Goal: Task Accomplishment & Management: Manage account settings

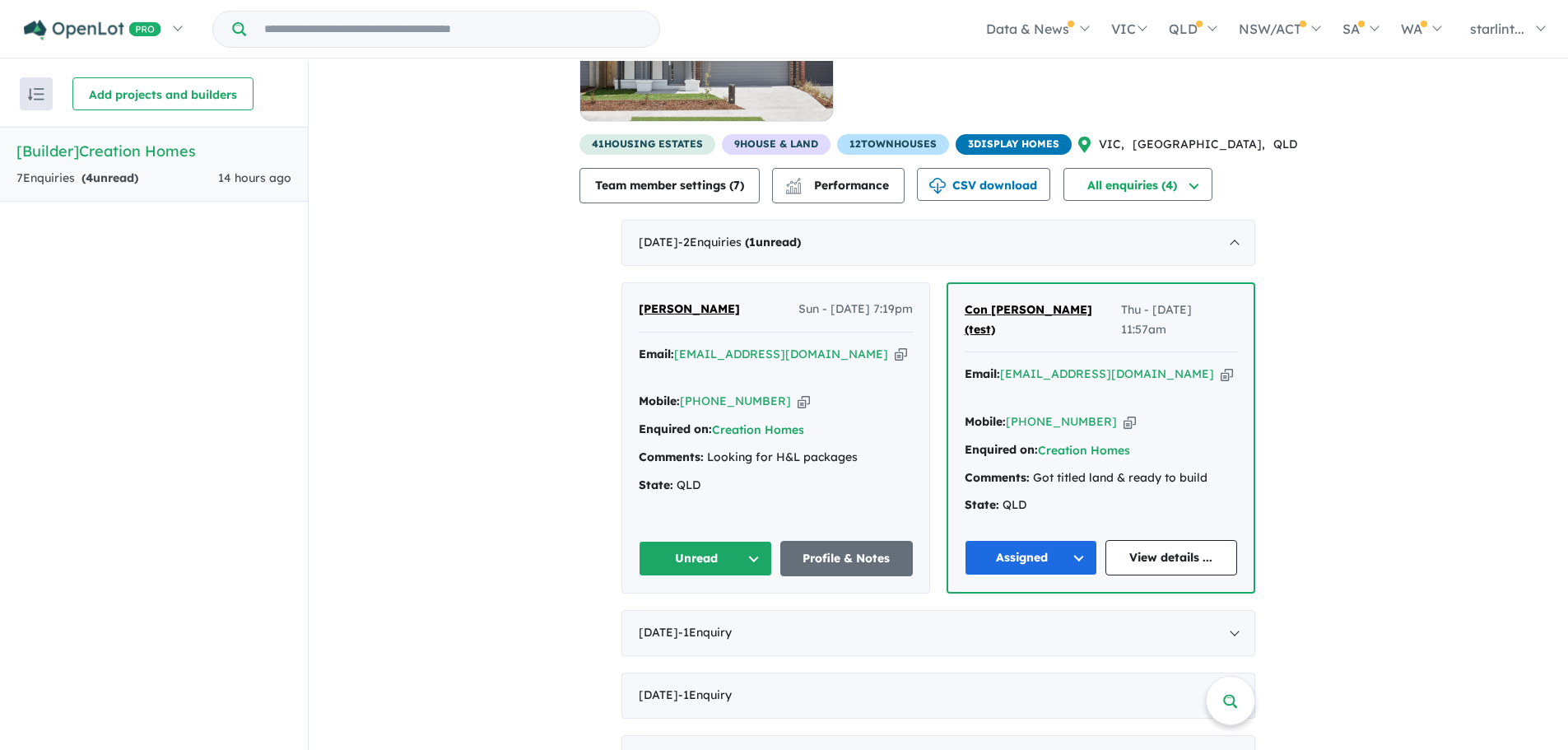
scroll to position [141, 0]
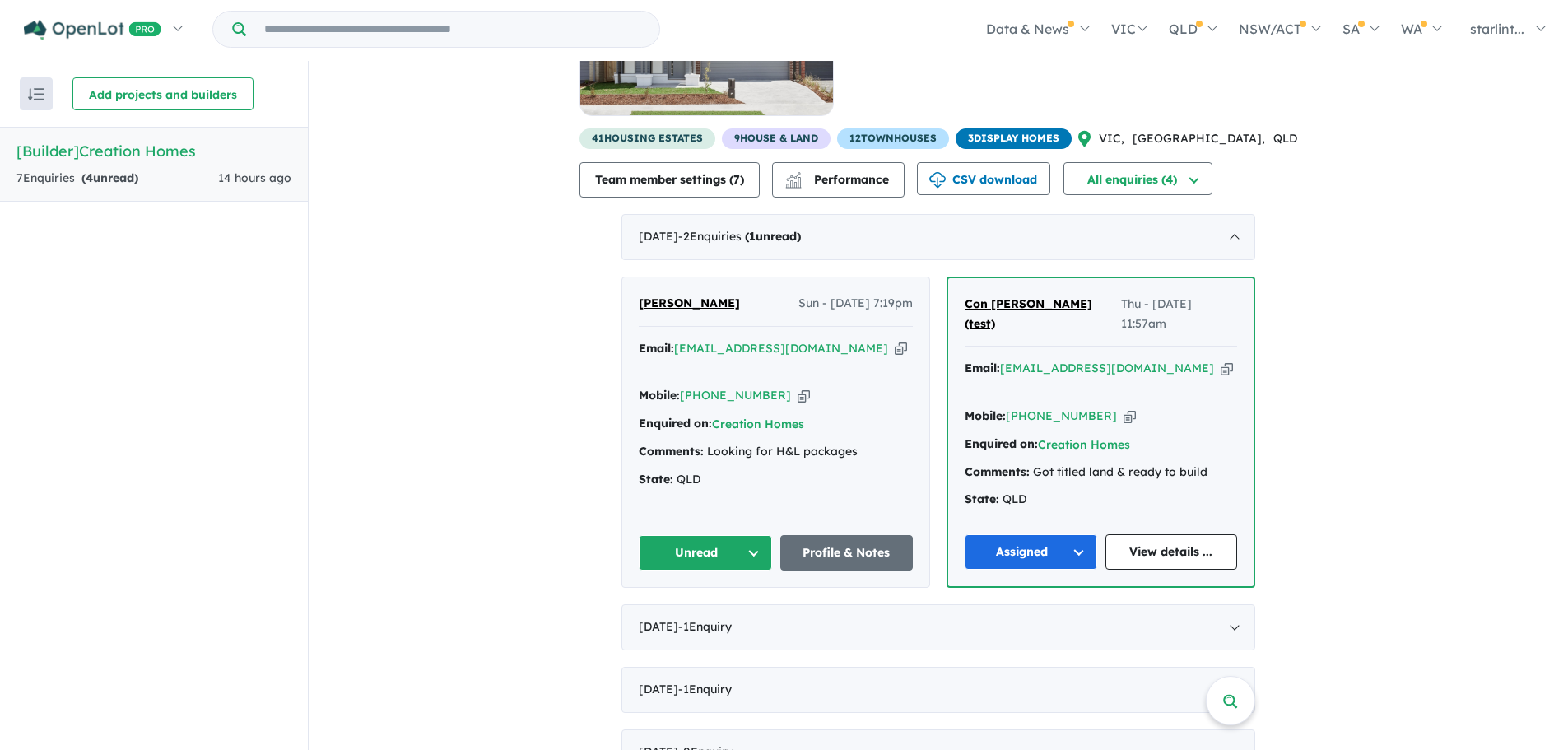
click at [798, 470] on div "State: QLD" at bounding box center [775, 480] width 274 height 20
click at [728, 303] on div "[PERSON_NAME] Sun - [DATE] 7:19pm" at bounding box center [775, 311] width 274 height 33
click at [703, 305] on span "[PERSON_NAME]" at bounding box center [689, 302] width 102 height 15
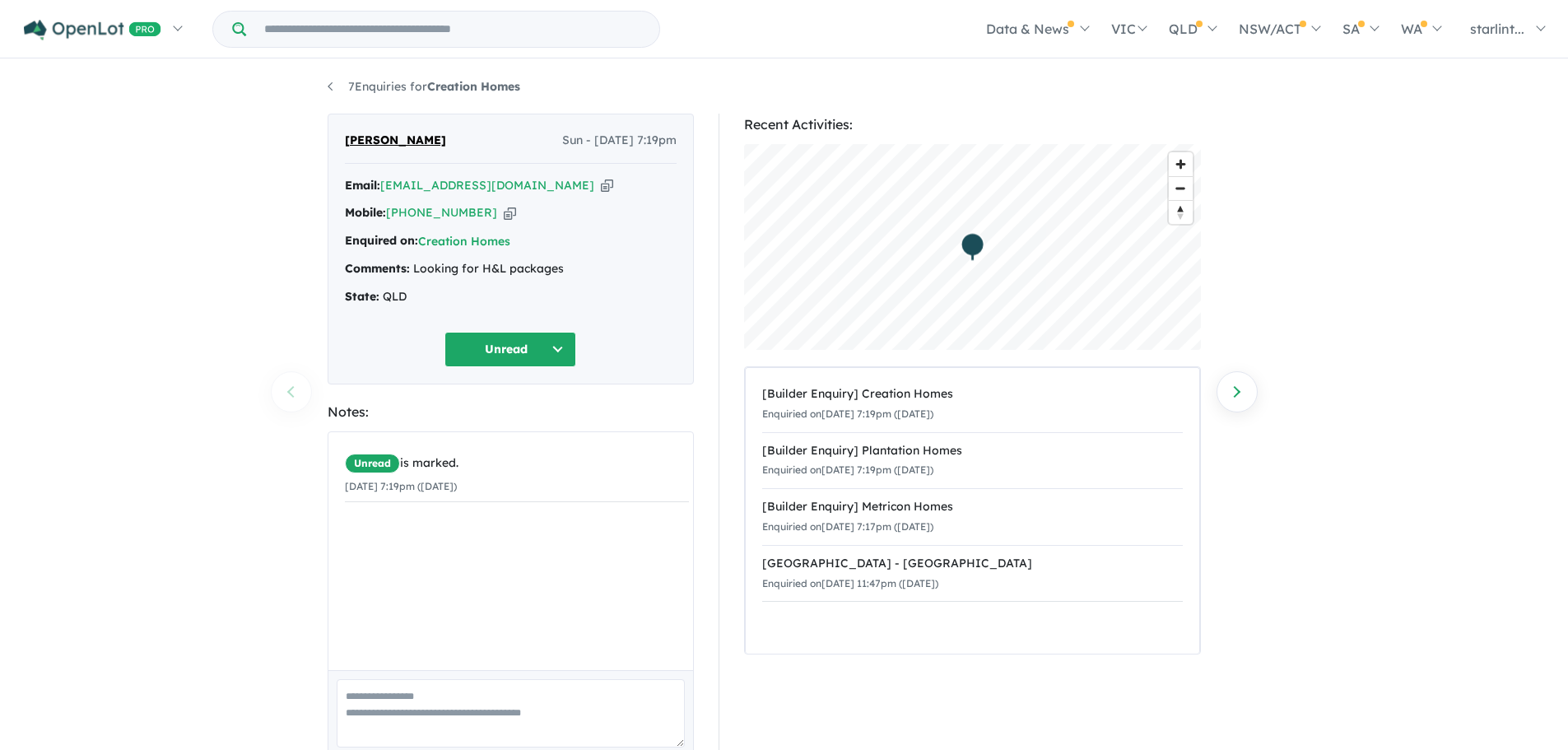
click at [557, 346] on button "Unread" at bounding box center [510, 349] width 132 height 35
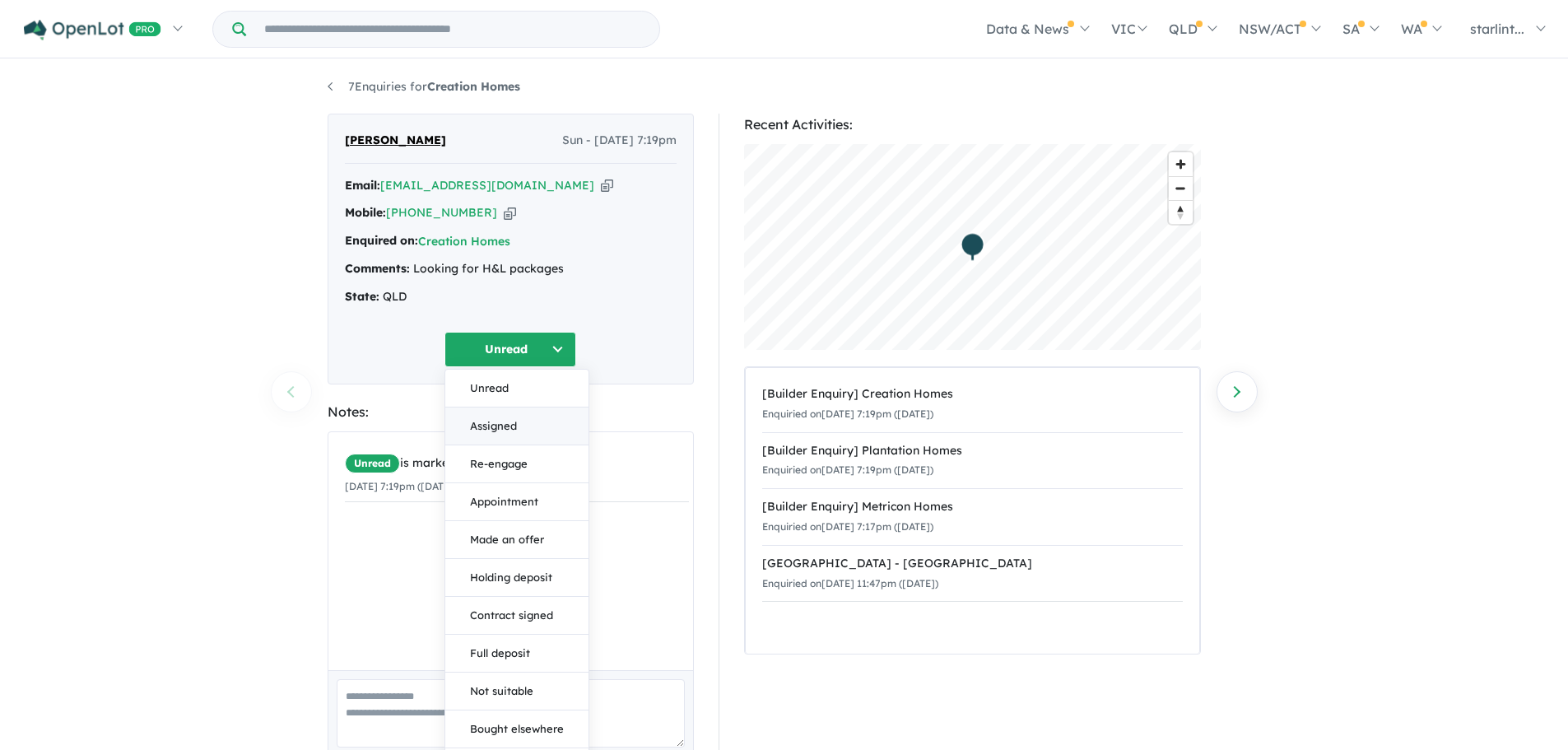
click at [506, 431] on button "Assigned" at bounding box center [516, 426] width 143 height 38
